Goal: Information Seeking & Learning: Learn about a topic

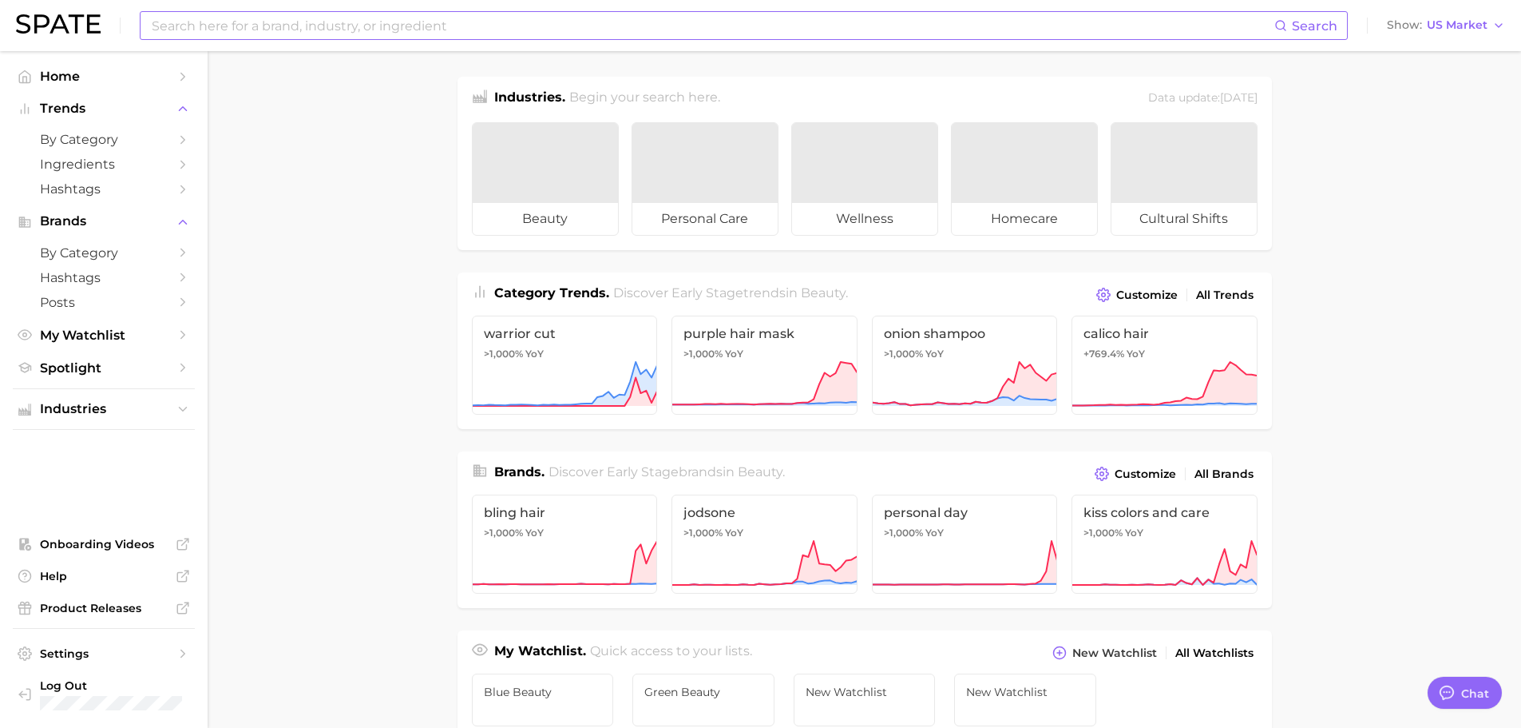
type textarea "x"
click at [215, 18] on input at bounding box center [712, 25] width 1124 height 27
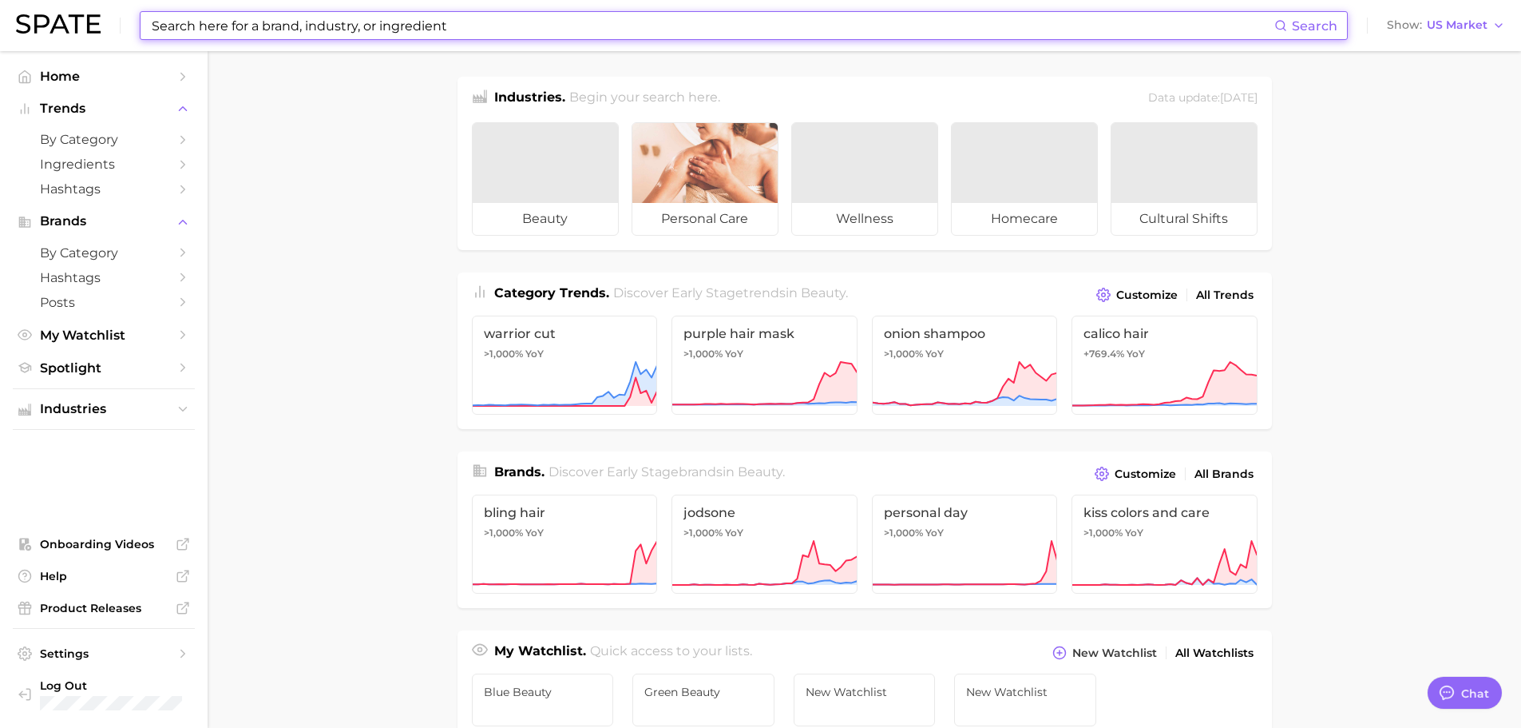
paste input "penhaligons"
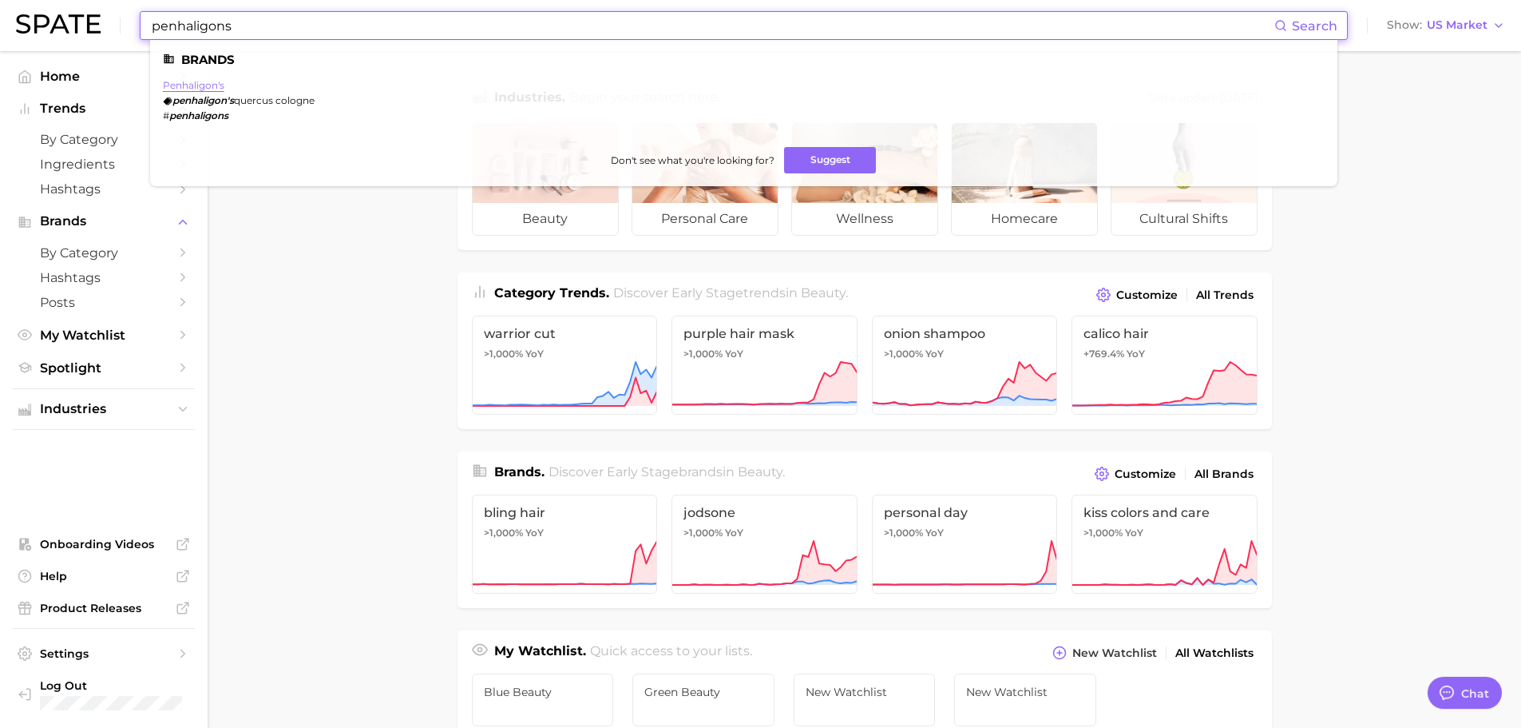
type input "penhaligons"
click at [206, 79] on link "penhaligon's" at bounding box center [193, 85] width 61 height 12
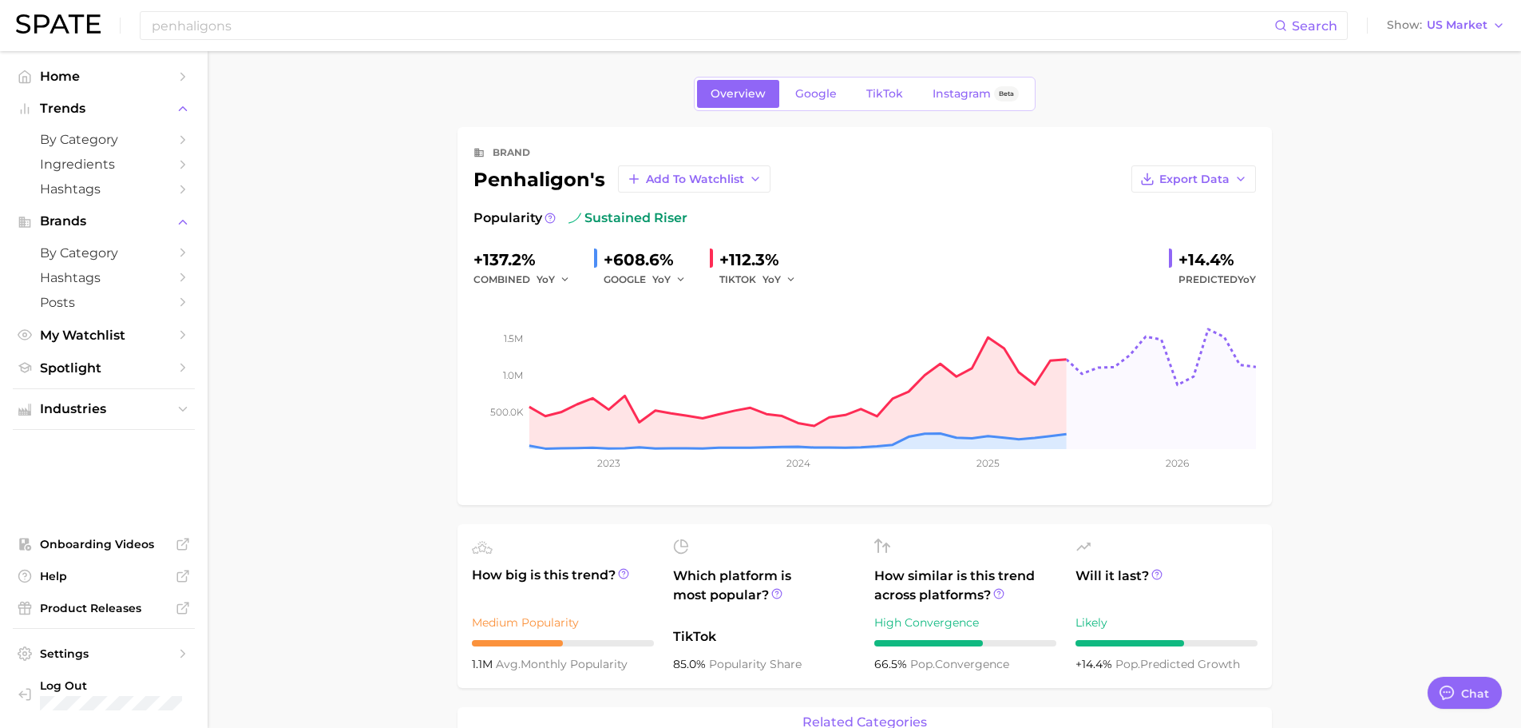
type textarea "x"
click at [899, 84] on link "TikTok" at bounding box center [885, 94] width 64 height 28
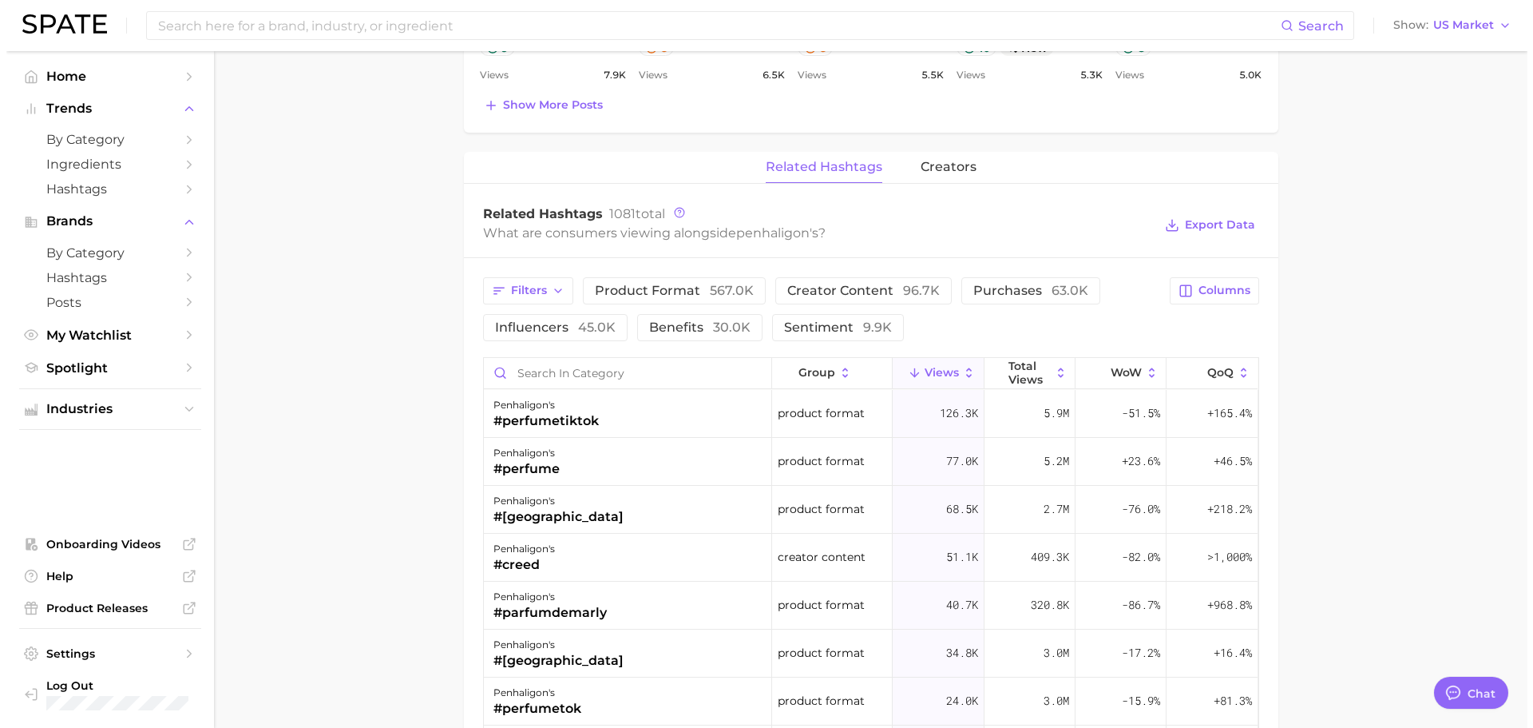
scroll to position [1198, 0]
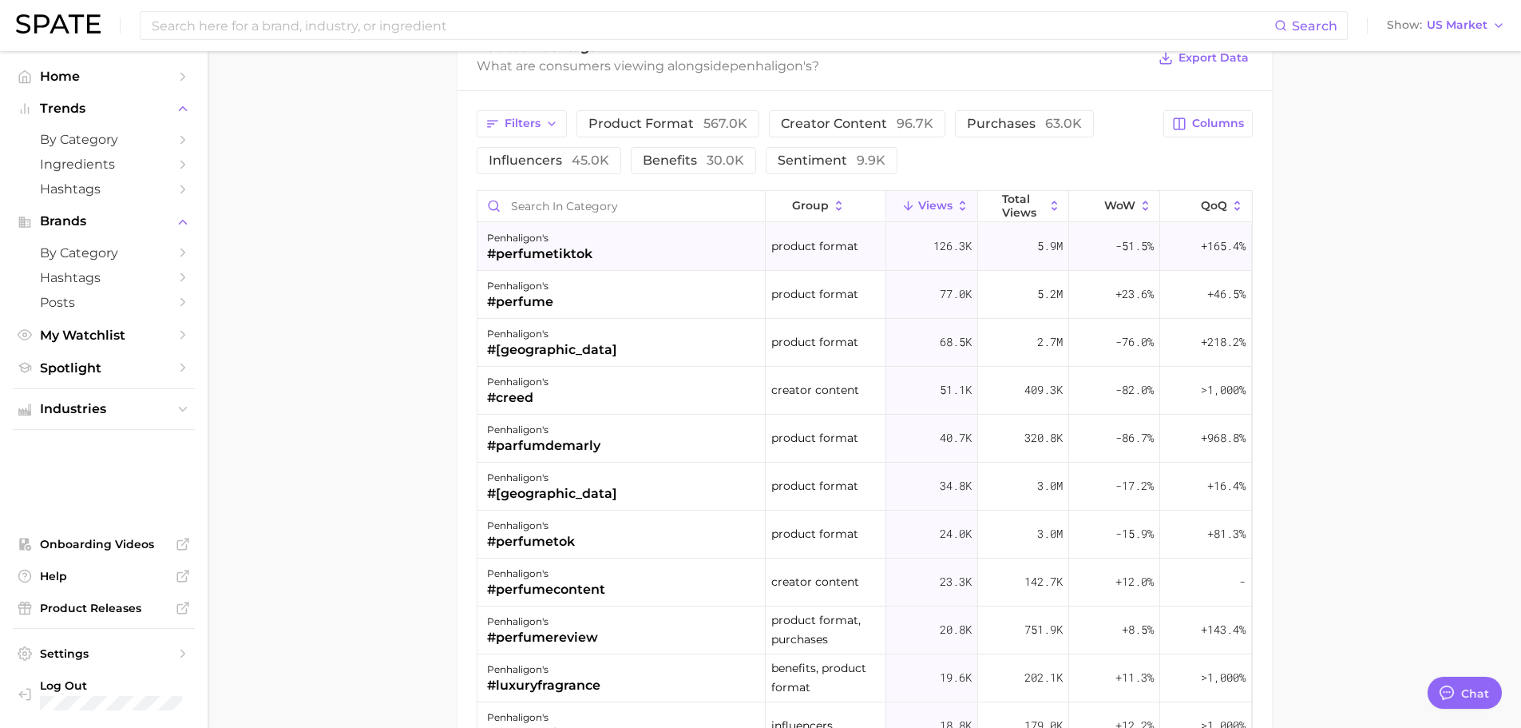
click at [585, 244] on div "#perfumetiktok" at bounding box center [539, 253] width 105 height 19
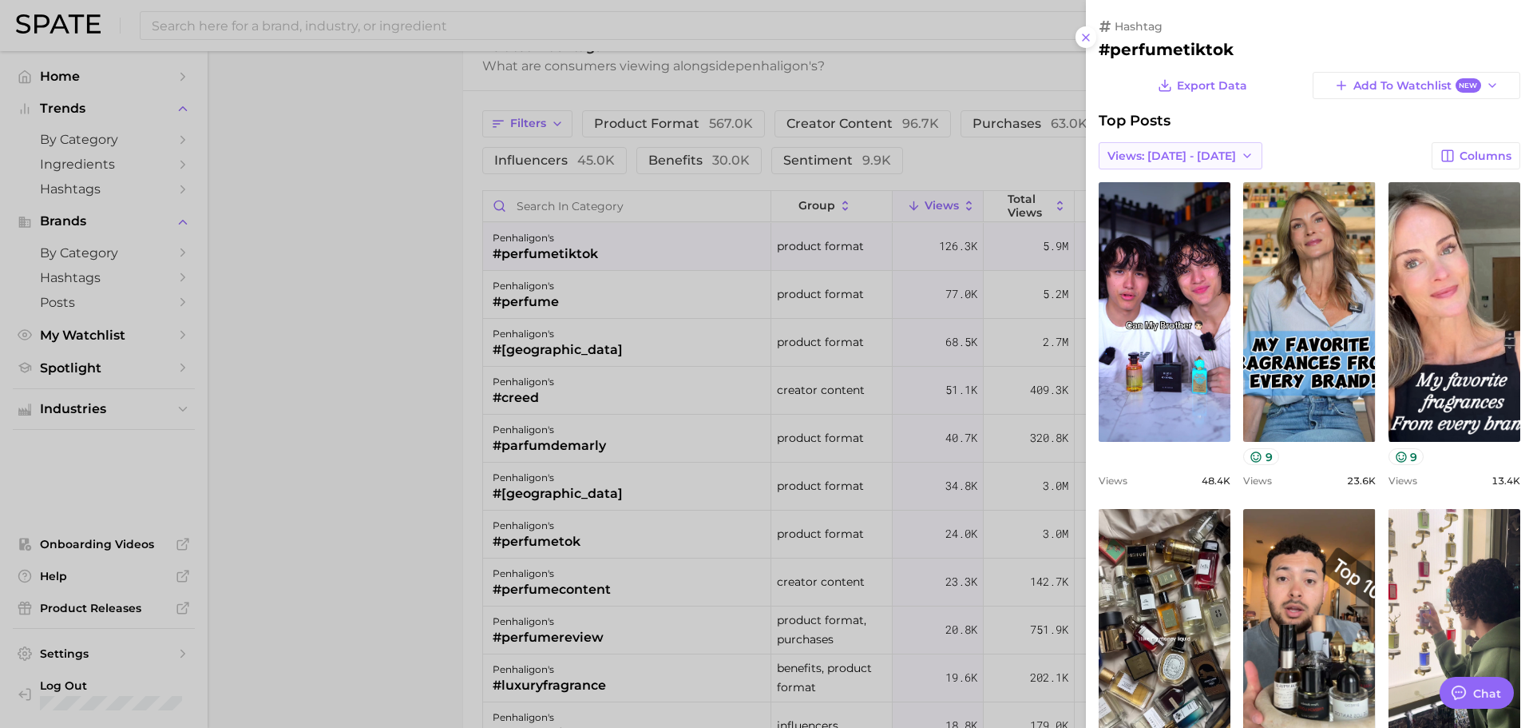
scroll to position [0, 0]
click at [1143, 161] on span "Views: [DATE] - [DATE]" at bounding box center [1172, 156] width 129 height 14
click at [1148, 212] on span "Total Views" at bounding box center [1139, 215] width 65 height 14
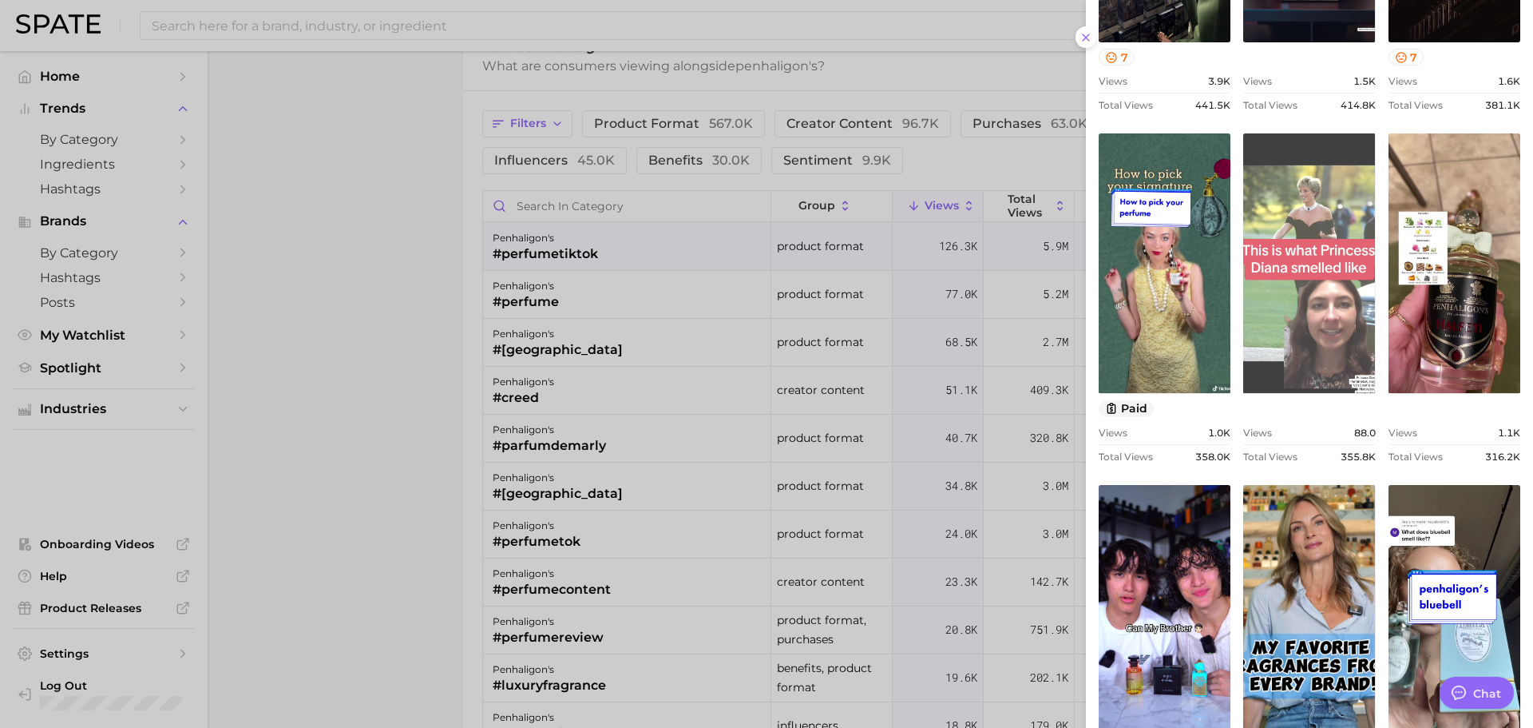
click at [1270, 280] on link "view post on TikTok" at bounding box center [1309, 263] width 132 height 260
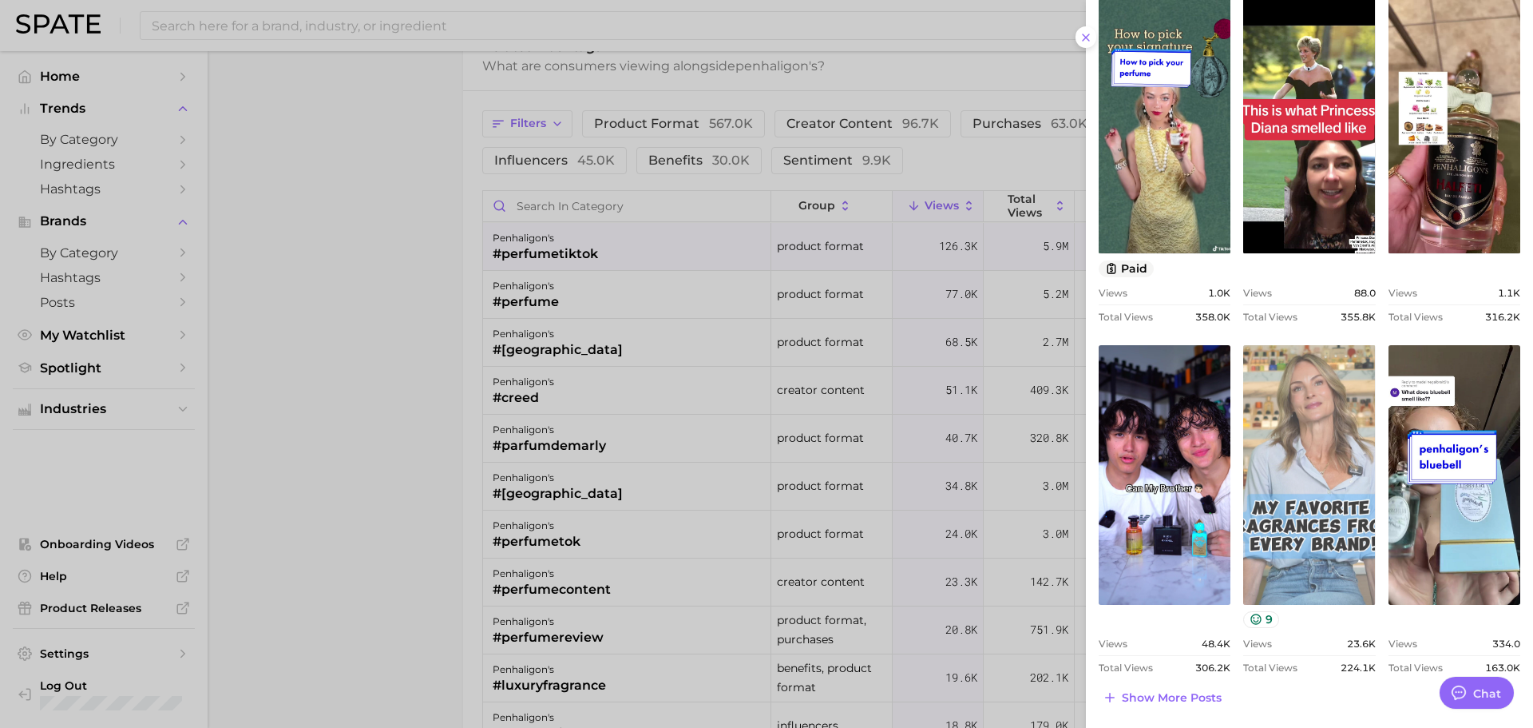
click at [1323, 469] on link "view post on TikTok" at bounding box center [1309, 475] width 132 height 260
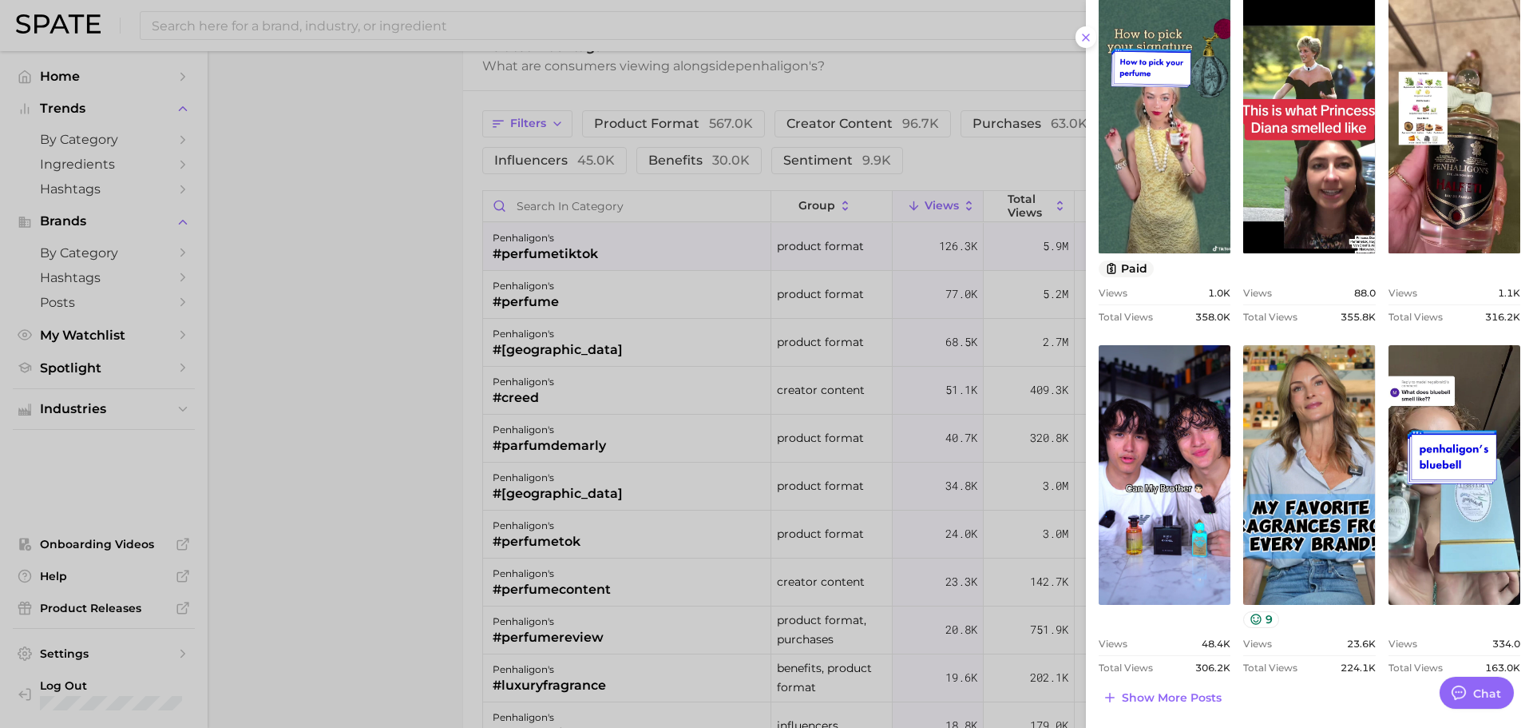
click at [943, 391] on div at bounding box center [766, 364] width 1533 height 728
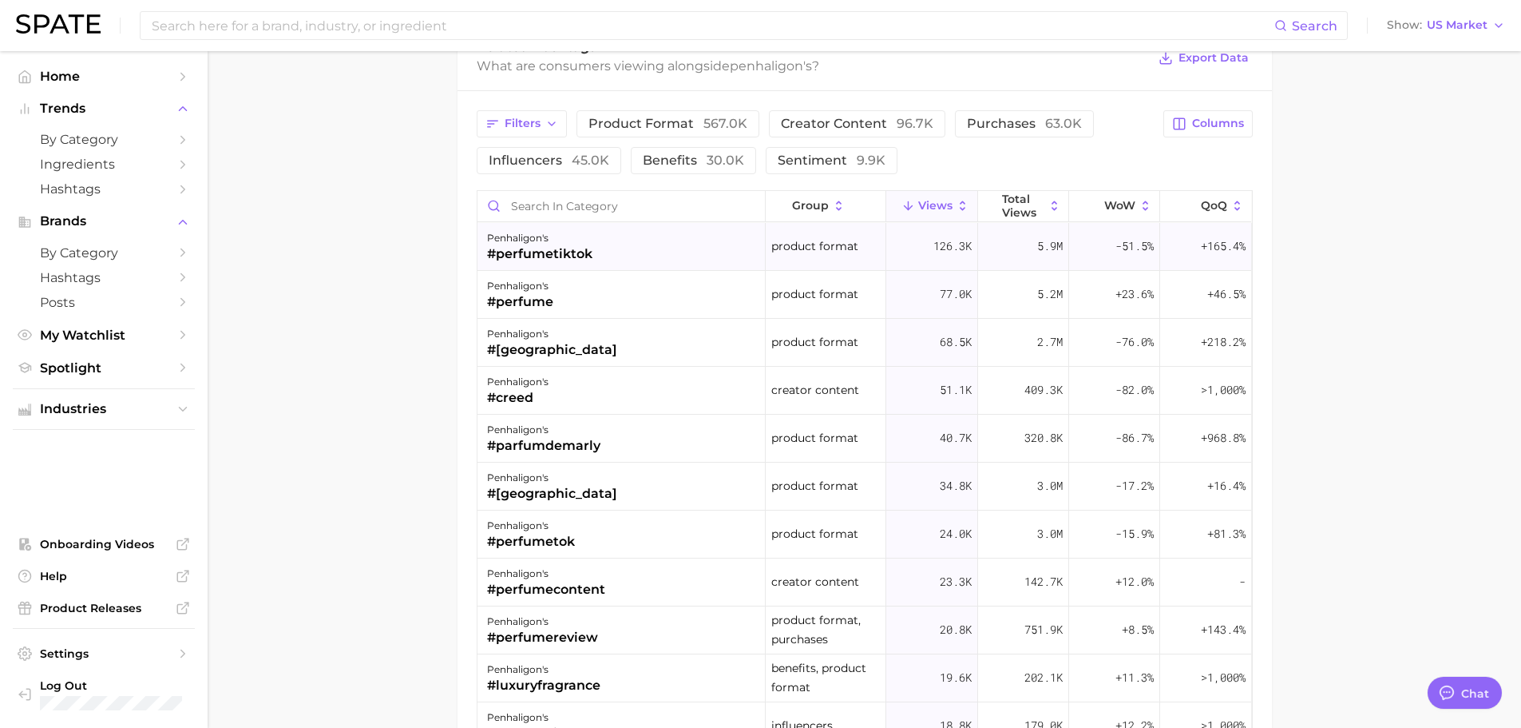
click at [653, 231] on div "penhaligon's #perfumetiktok" at bounding box center [622, 247] width 288 height 48
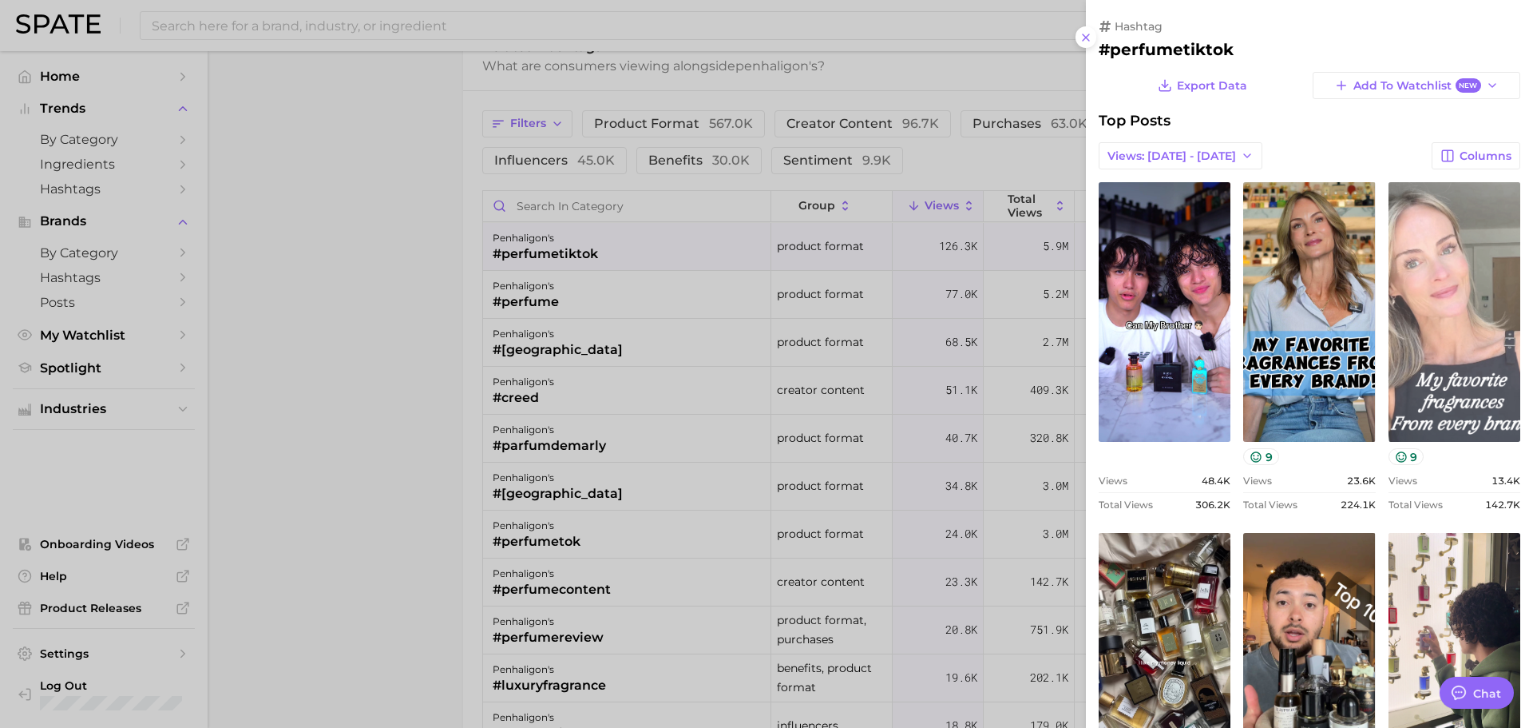
click at [1412, 293] on link "view post on TikTok" at bounding box center [1455, 312] width 132 height 260
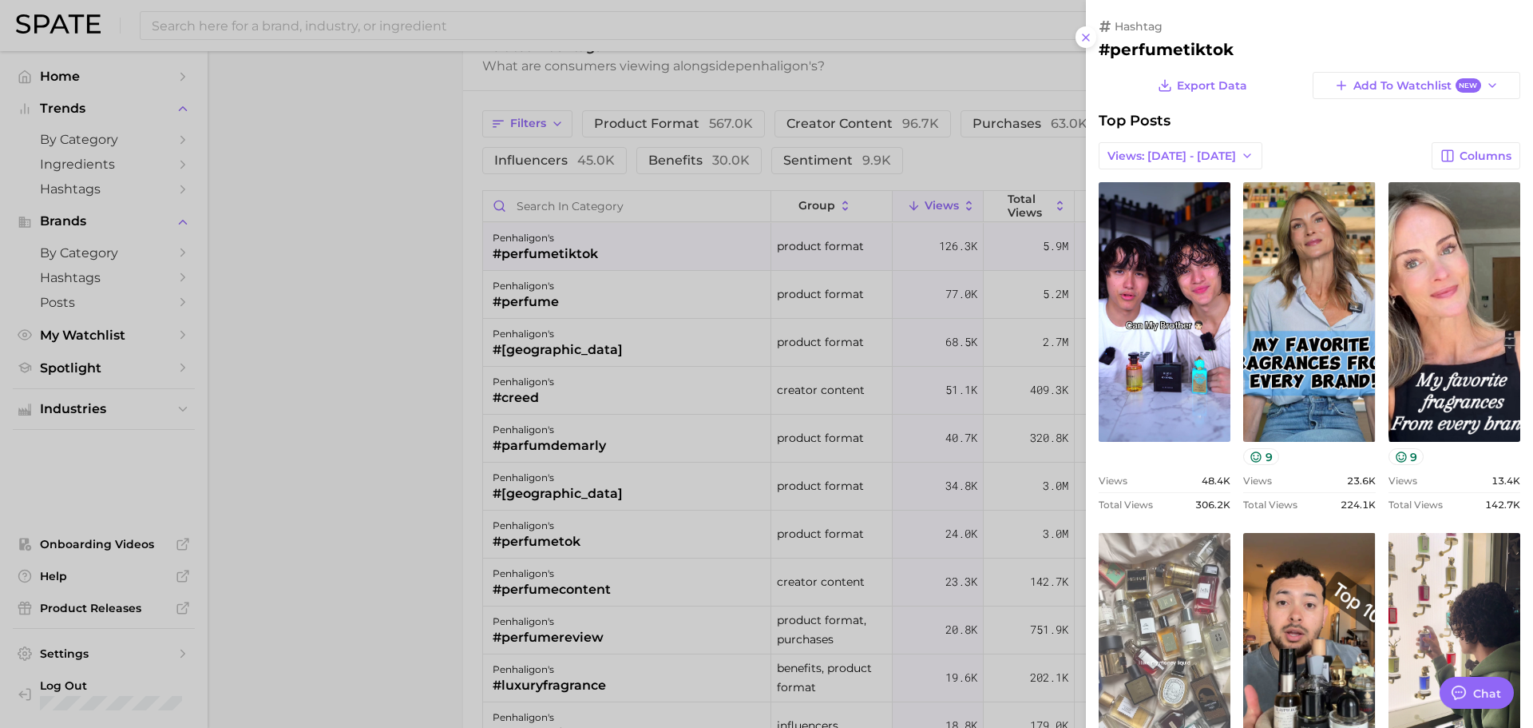
click at [1115, 655] on link "view post on TikTok" at bounding box center [1165, 663] width 132 height 260
